Goal: Transaction & Acquisition: Purchase product/service

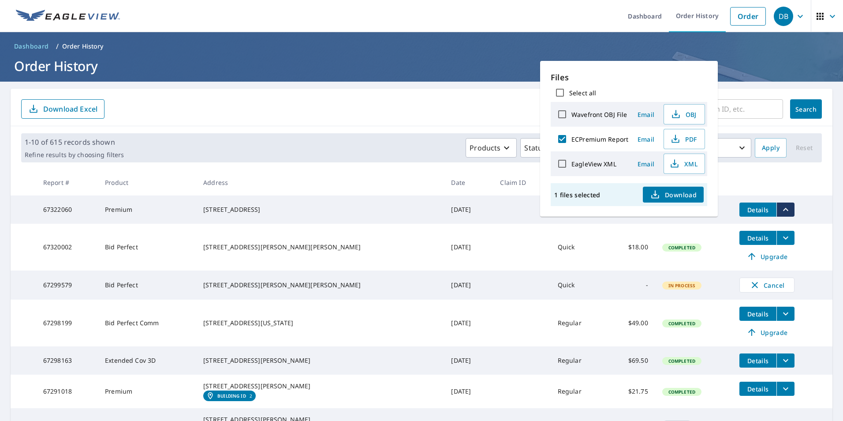
click at [343, 187] on th "Address" at bounding box center [320, 182] width 248 height 26
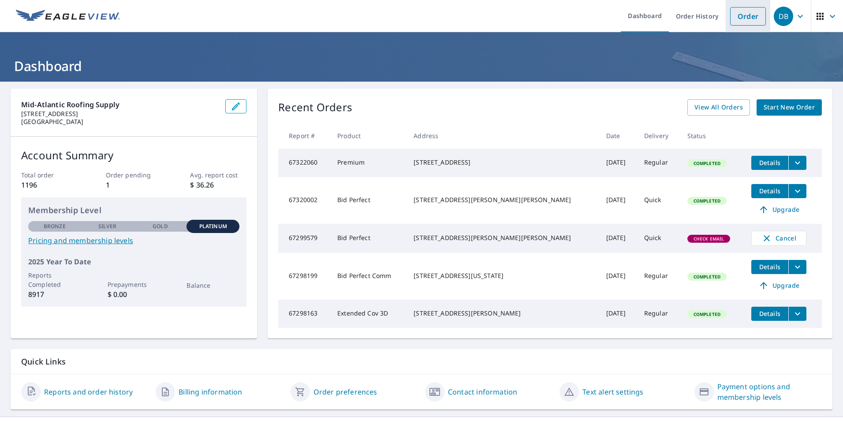
click at [742, 19] on link "Order" at bounding box center [748, 16] width 36 height 19
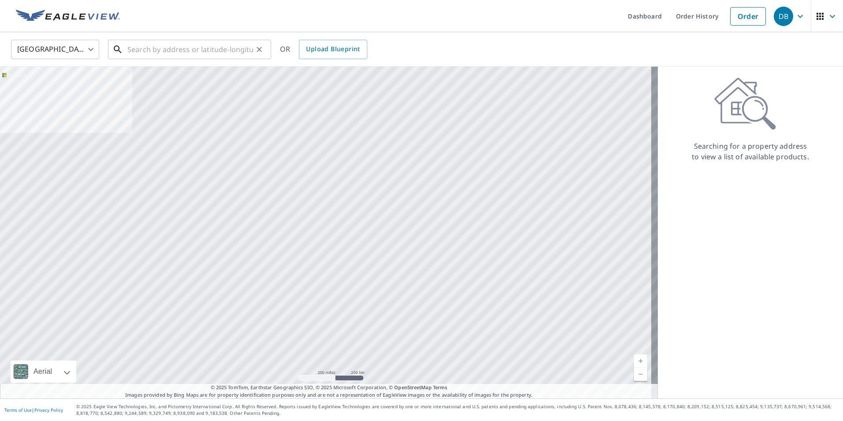
click at [170, 52] on input "text" at bounding box center [190, 49] width 126 height 25
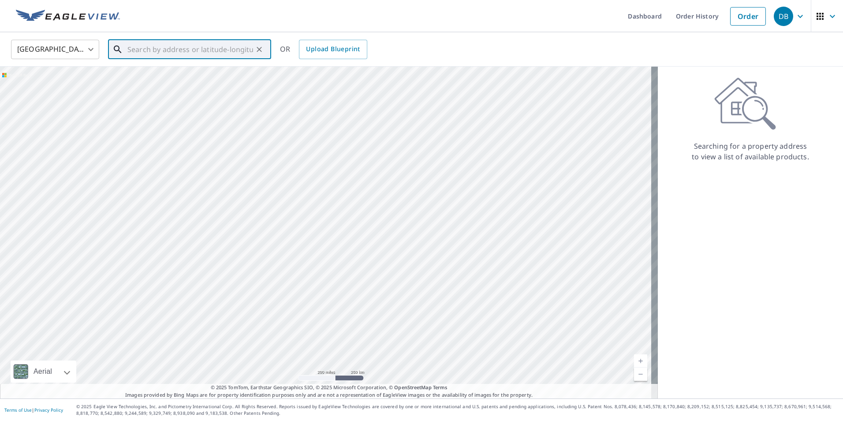
click at [170, 52] on input "text" at bounding box center [190, 49] width 126 height 25
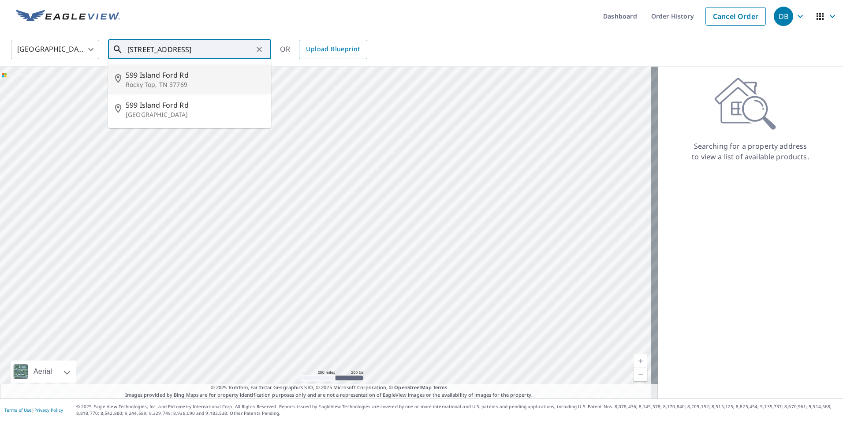
click at [156, 87] on p "Rocky Top, TN 37769" at bounding box center [195, 84] width 138 height 9
type input "[STREET_ADDRESS]"
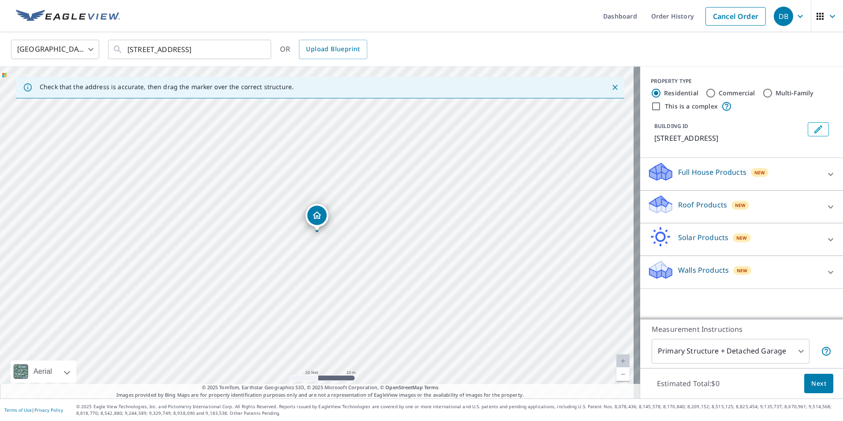
click at [688, 209] on p "Roof Products" at bounding box center [702, 204] width 49 height 11
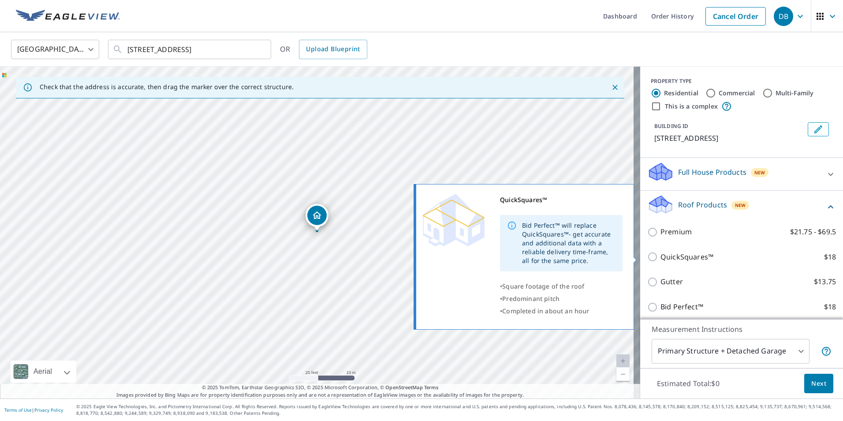
click at [675, 256] on p "QuickSquares™" at bounding box center [687, 256] width 53 height 11
click at [661, 256] on input "QuickSquares™ $18" at bounding box center [653, 256] width 13 height 11
checkbox input "true"
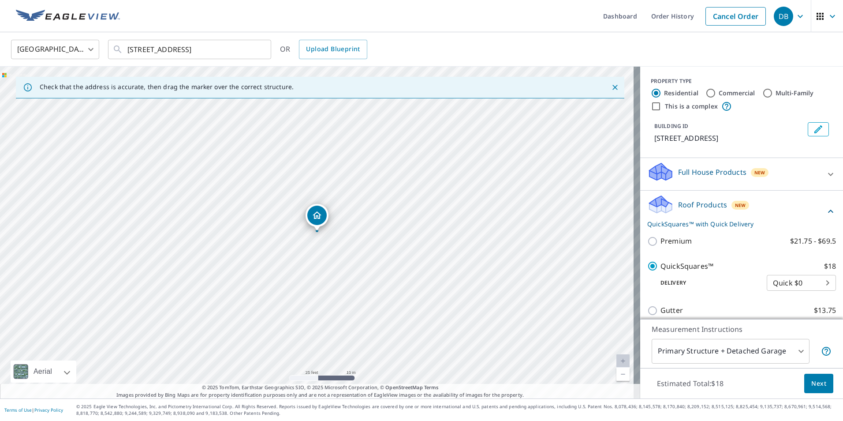
click at [812, 383] on span "Next" at bounding box center [818, 383] width 15 height 11
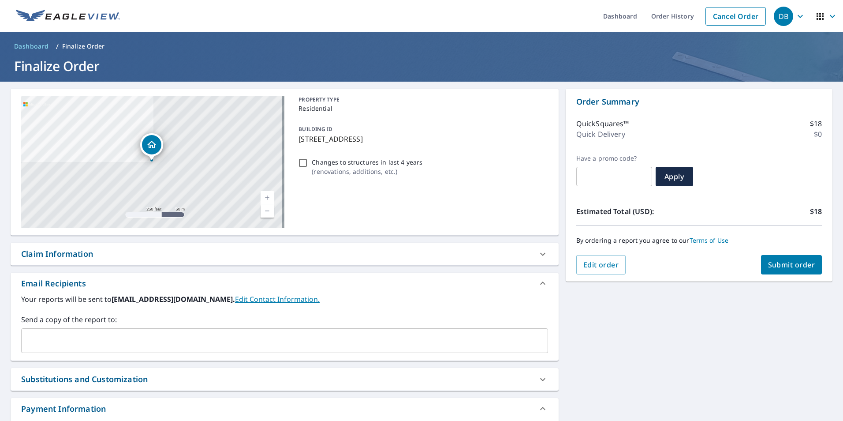
click at [774, 264] on span "Submit order" at bounding box center [791, 265] width 47 height 10
